Goal: Navigation & Orientation: Go to known website

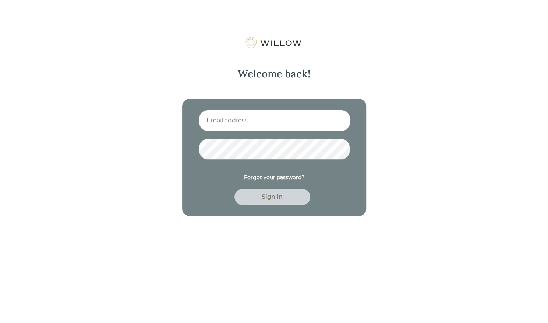
click at [281, 123] on input at bounding box center [275, 120] width 152 height 21
type input "[PERSON_NAME][EMAIL_ADDRESS][DOMAIN_NAME]"
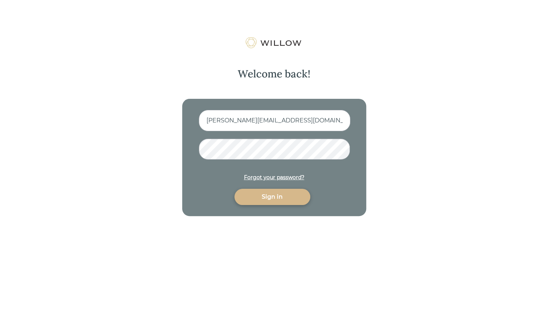
click at [275, 194] on div "Sign in" at bounding box center [272, 196] width 59 height 9
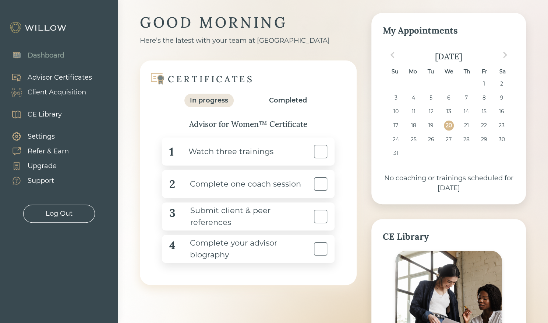
scroll to position [21, 0]
